Goal: Use online tool/utility: Utilize a website feature to perform a specific function

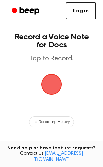
click at [52, 83] on span "button" at bounding box center [51, 85] width 22 height 22
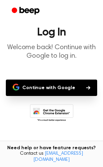
scroll to position [32, 0]
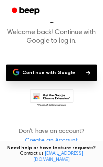
click at [63, 71] on button "Continue with Google" at bounding box center [51, 73] width 91 height 16
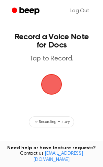
click at [51, 79] on span "button" at bounding box center [51, 84] width 23 height 23
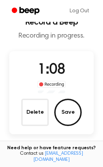
scroll to position [19, 0]
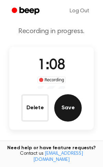
click at [61, 113] on button "Save" at bounding box center [67, 107] width 27 height 27
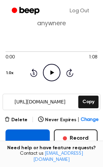
scroll to position [64, 0]
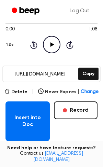
click at [50, 72] on input "[URL][DOMAIN_NAME]" at bounding box center [40, 73] width 74 height 15
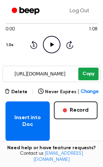
click at [92, 72] on button "Copy" at bounding box center [88, 74] width 20 height 13
